Goal: Navigation & Orientation: Find specific page/section

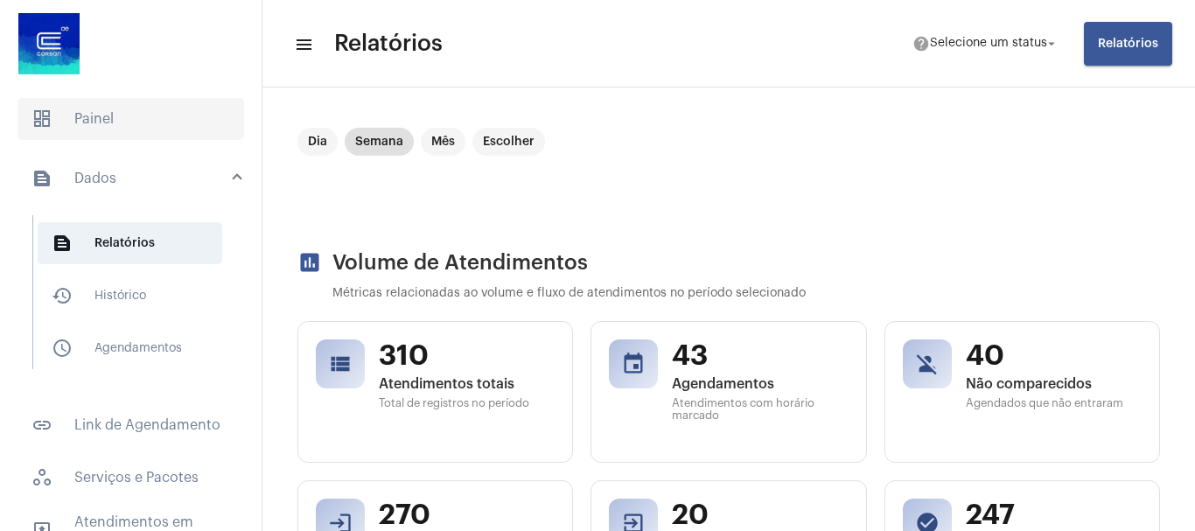
click at [81, 127] on span "dashboard Painel" at bounding box center [130, 119] width 227 height 42
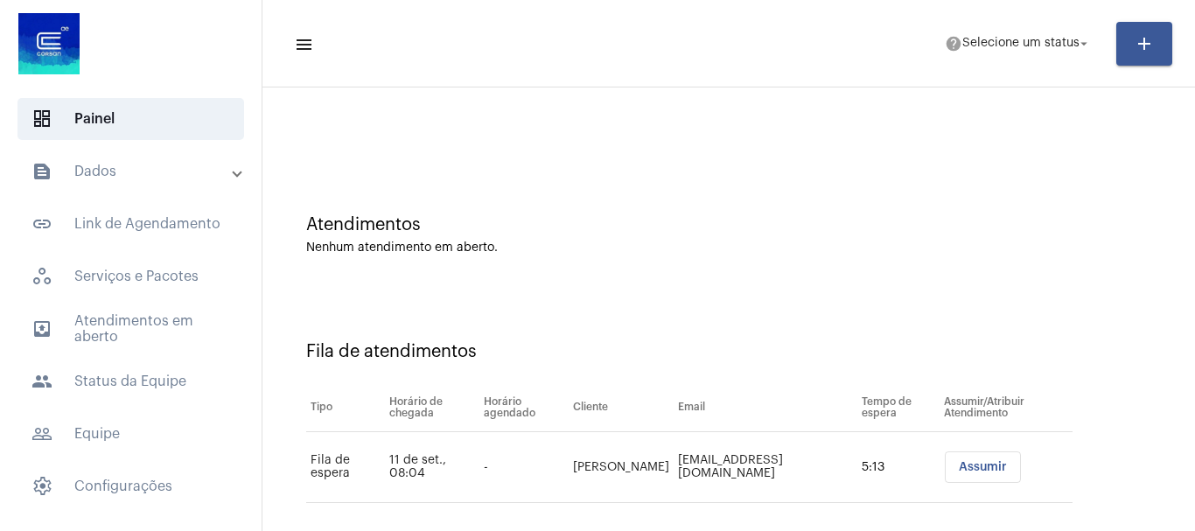
scroll to position [53, 0]
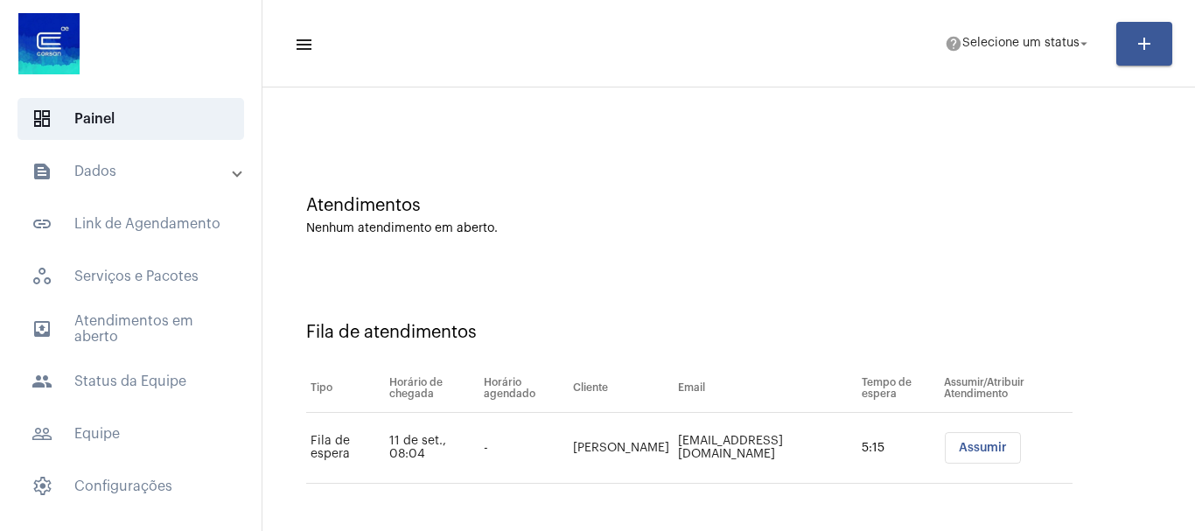
drag, startPoint x: 866, startPoint y: 444, endPoint x: 815, endPoint y: 444, distance: 50.7
click at [857, 444] on td "5:15" at bounding box center [897, 448] width 81 height 71
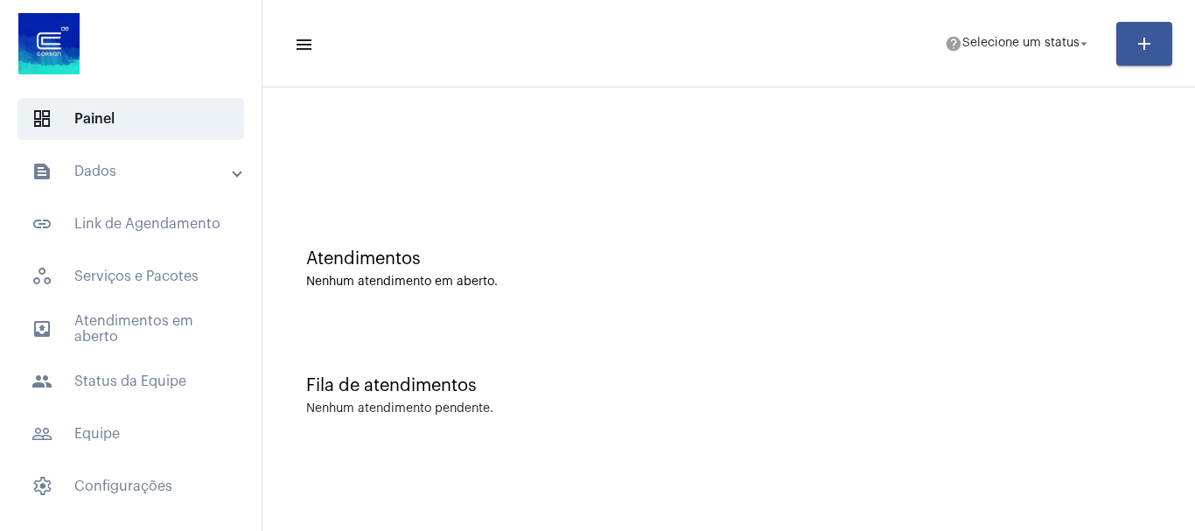
click at [122, 179] on mat-panel-title "text_snippet_outlined Dados" at bounding box center [132, 171] width 202 height 21
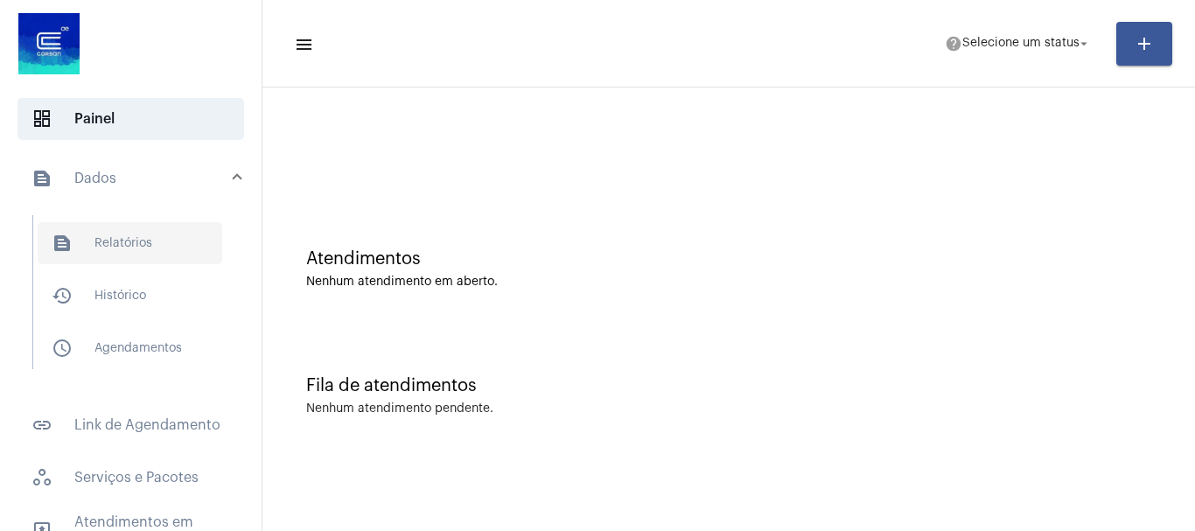
click at [129, 240] on span "text_snippet_outlined Relatórios" at bounding box center [130, 243] width 185 height 42
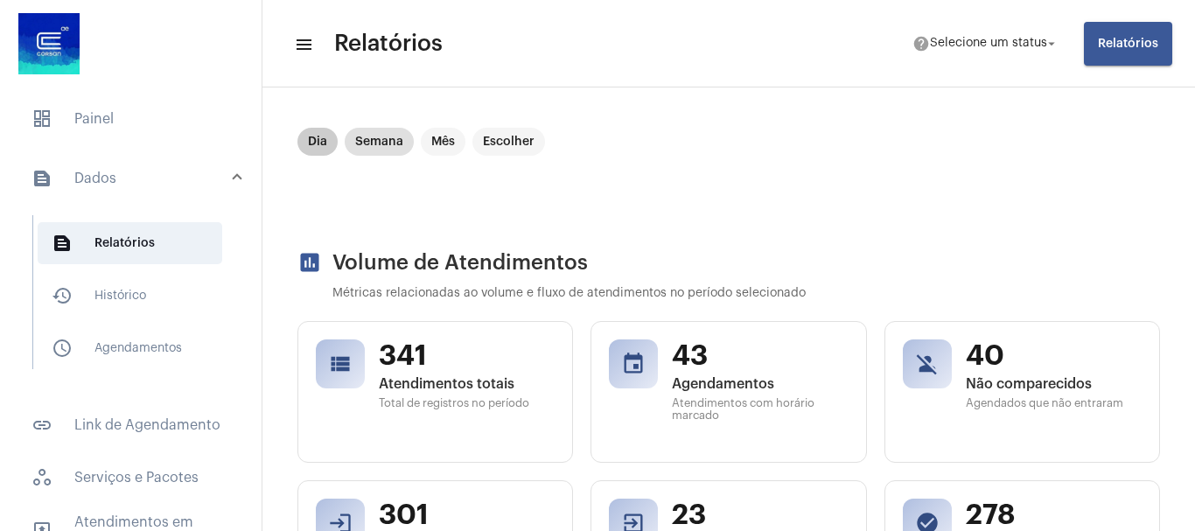
click at [319, 141] on mat-chip "Dia" at bounding box center [317, 142] width 40 height 28
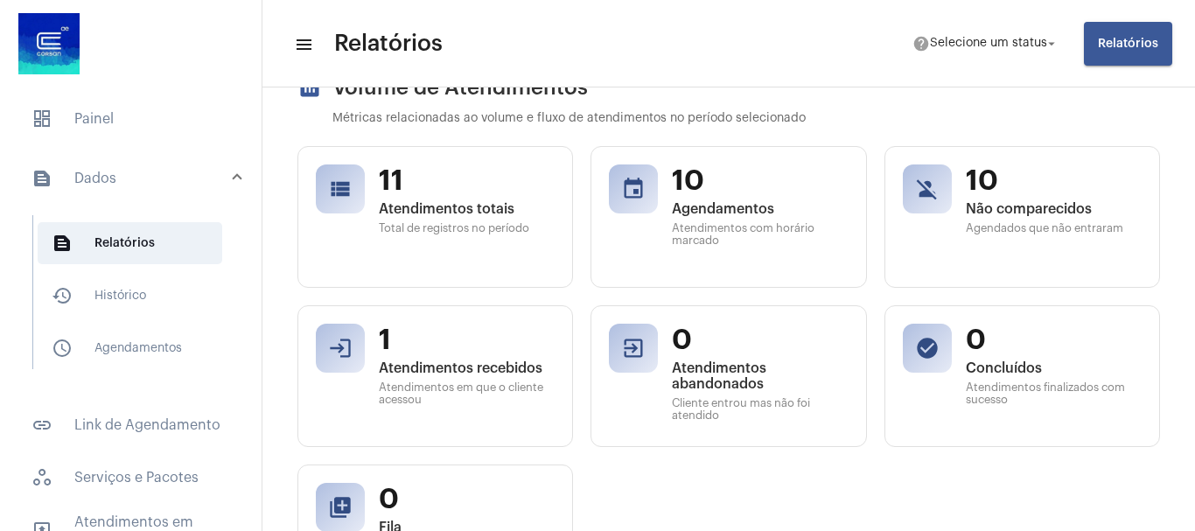
scroll to position [262, 0]
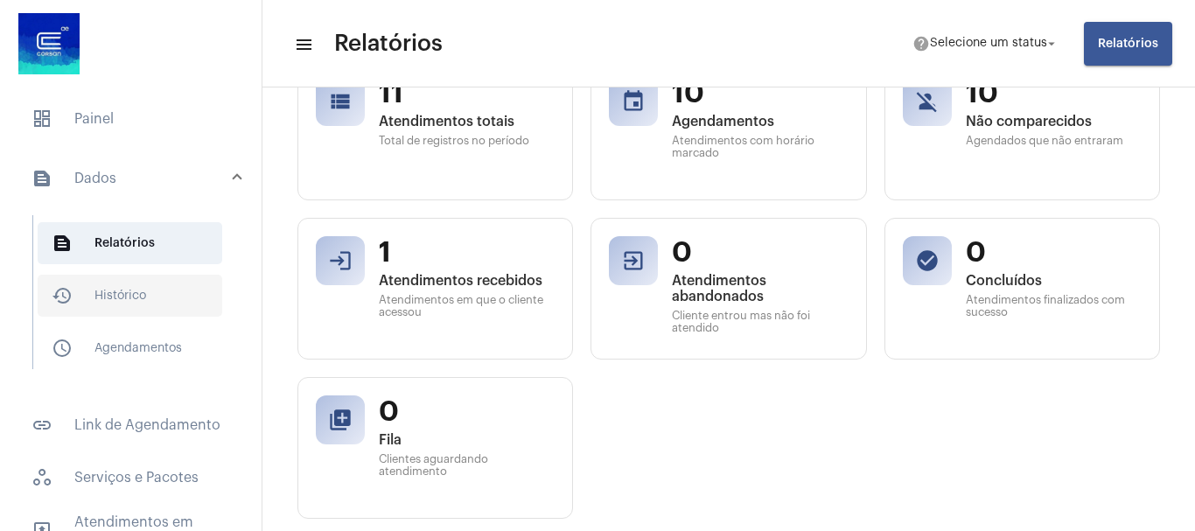
click at [108, 293] on span "history_outlined Histórico" at bounding box center [130, 296] width 185 height 42
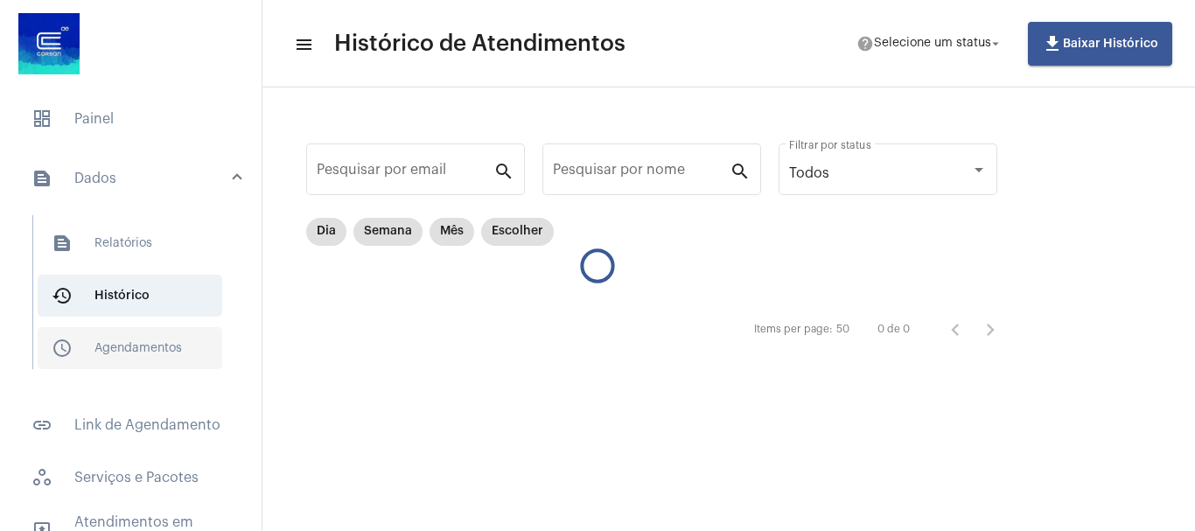
click at [137, 346] on span "schedule_outlined Agendamentos" at bounding box center [130, 348] width 185 height 42
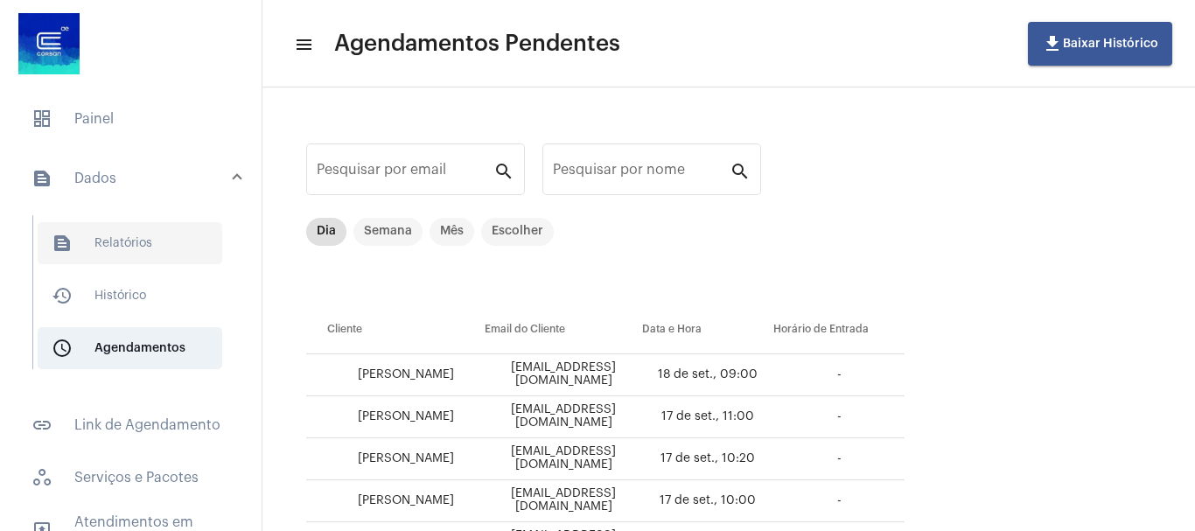
click at [98, 238] on span "text_snippet_outlined Relatórios" at bounding box center [130, 243] width 185 height 42
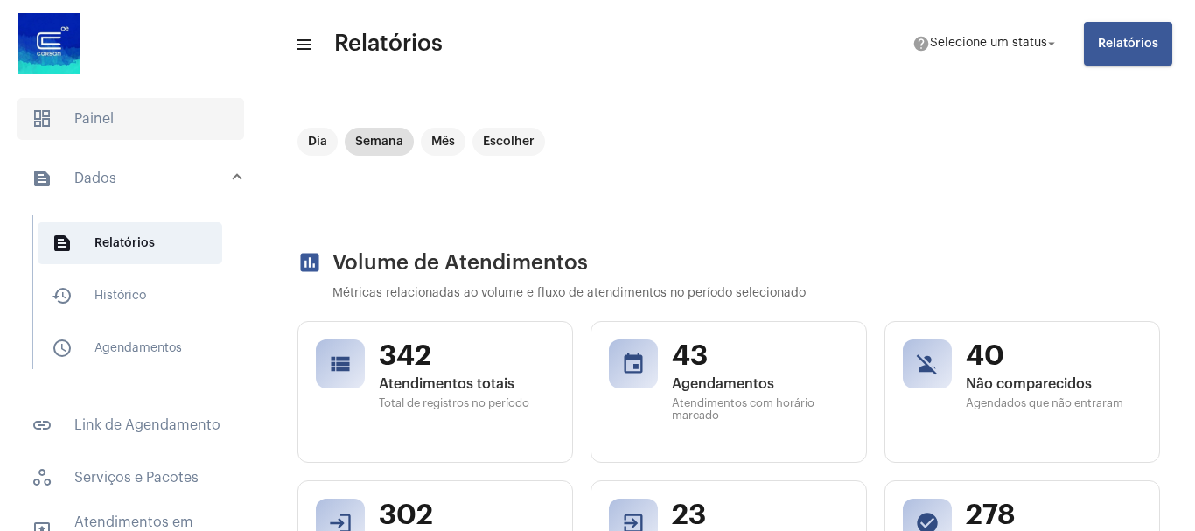
click at [115, 124] on span "dashboard Painel" at bounding box center [130, 119] width 227 height 42
